Goal: Find specific page/section: Find specific page/section

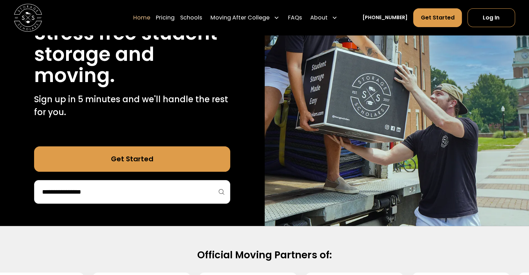
scroll to position [129, 0]
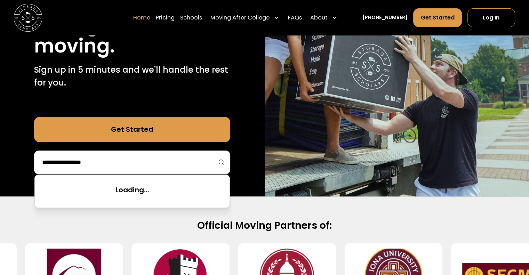
click at [155, 158] on input "search" at bounding box center [132, 163] width 182 height 12
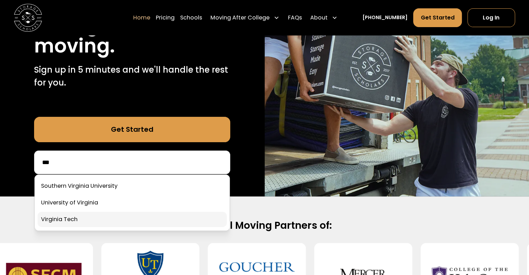
type input "***"
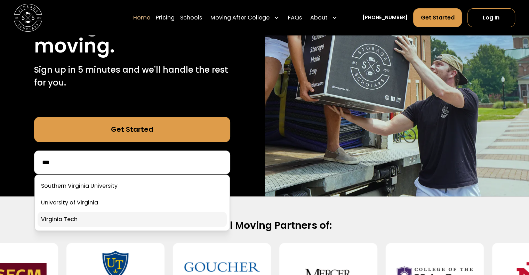
click at [62, 216] on link at bounding box center [132, 219] width 189 height 15
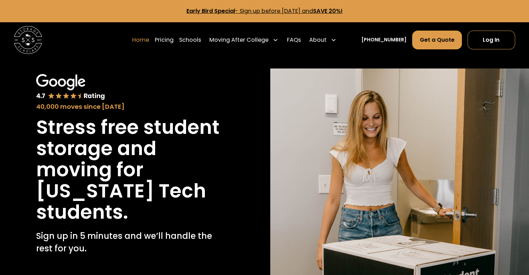
click at [149, 42] on link "Home" at bounding box center [140, 39] width 17 height 19
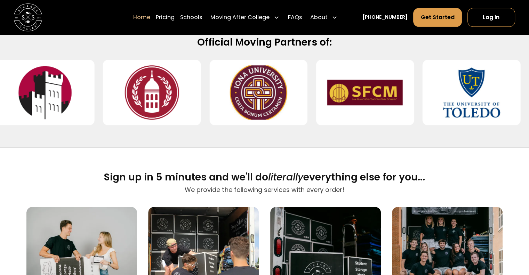
scroll to position [314, 0]
